Goal: Information Seeking & Learning: Learn about a topic

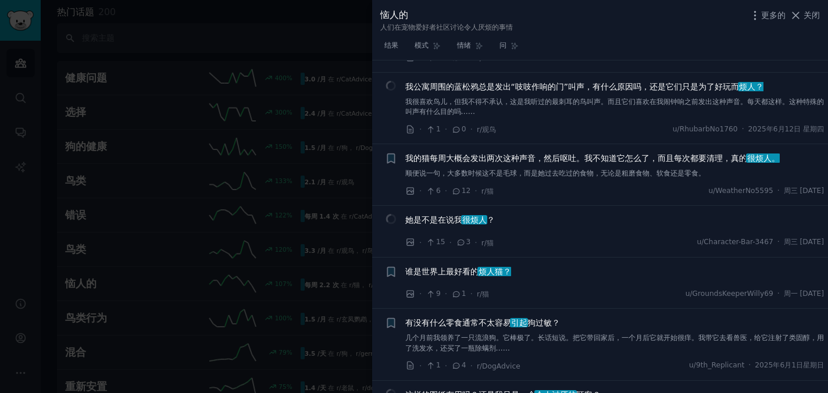
scroll to position [3395, 0]
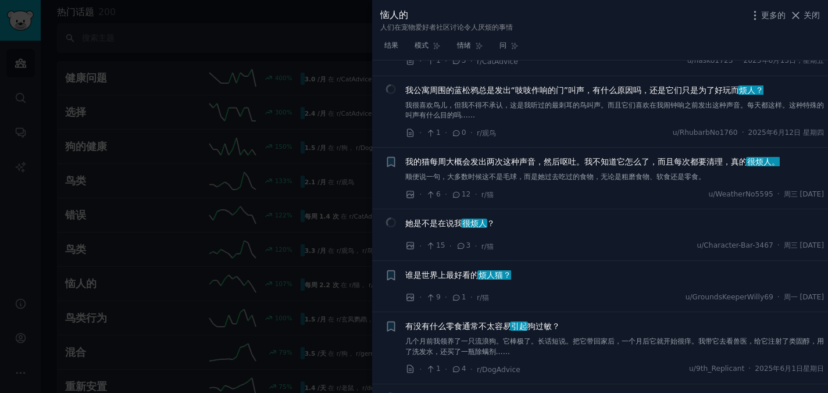
click at [512, 163] on font "我的猫每周大概会发出两次这种声音，然后呕吐。我不知道它怎么了，而且" at bounding box center [539, 161] width 269 height 9
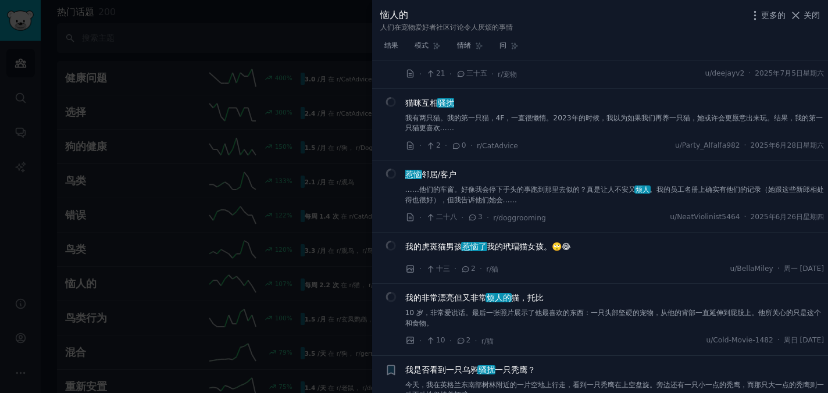
scroll to position [623, 0]
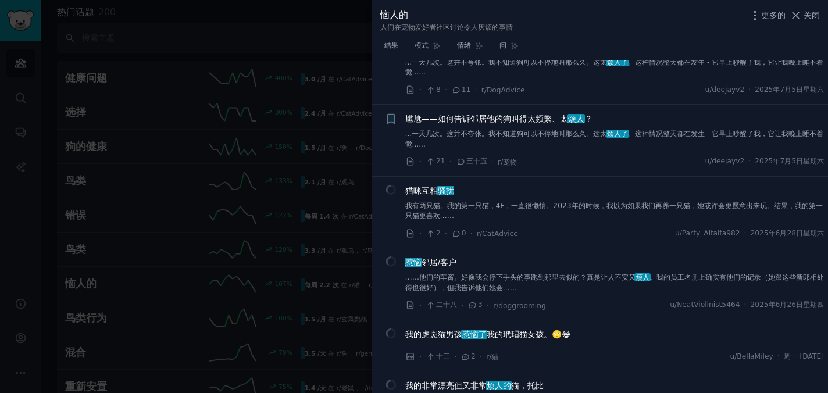
click at [367, 26] on div at bounding box center [414, 196] width 828 height 393
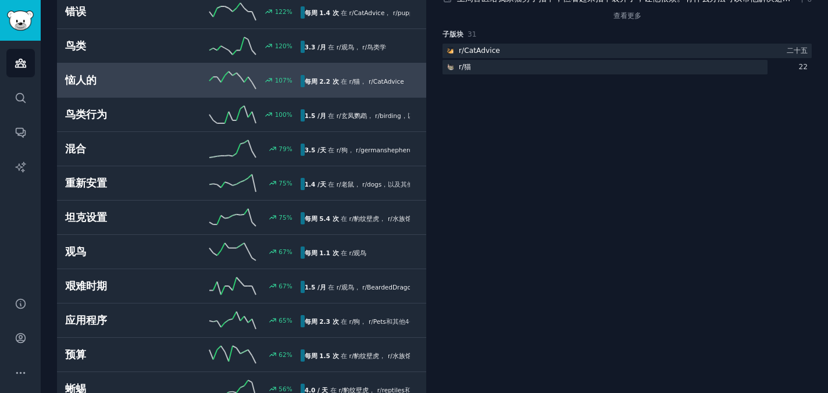
scroll to position [259, 0]
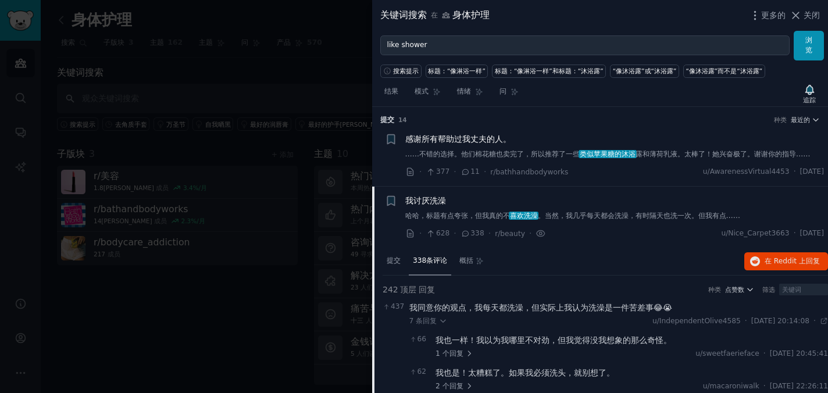
scroll to position [2883, 0]
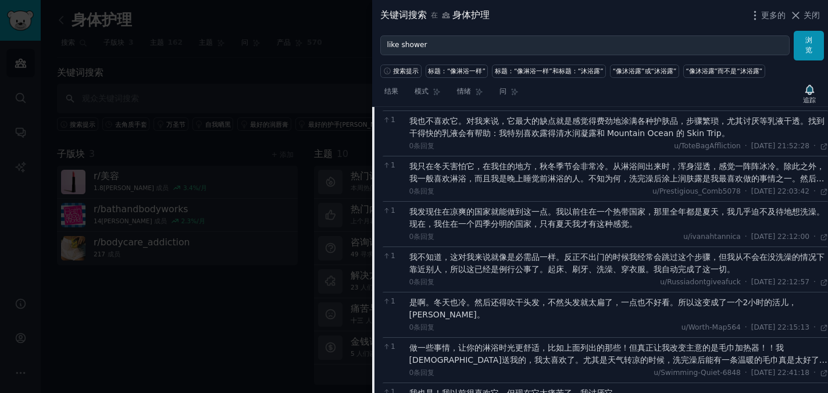
click at [558, 222] on font "我发现住在凉爽的国家就能做到这一点。我以前住在一个热带国家，那里全年都是夏天，我几乎迫不及待地想洗澡。现在，我住在一个四季分明的国家，只有夏天我才有这种感觉。" at bounding box center [616, 218] width 415 height 22
click at [823, 237] on icon at bounding box center [823, 236] width 5 height 5
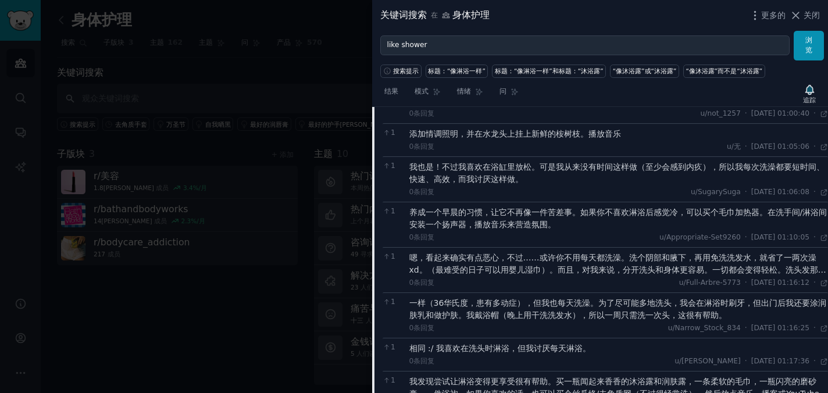
scroll to position [4263, 0]
